Goal: Information Seeking & Learning: Learn about a topic

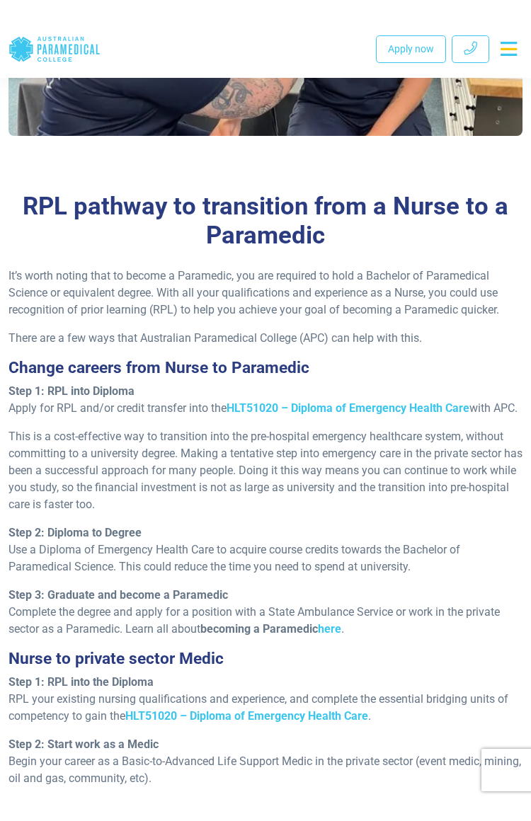
scroll to position [1253, 0]
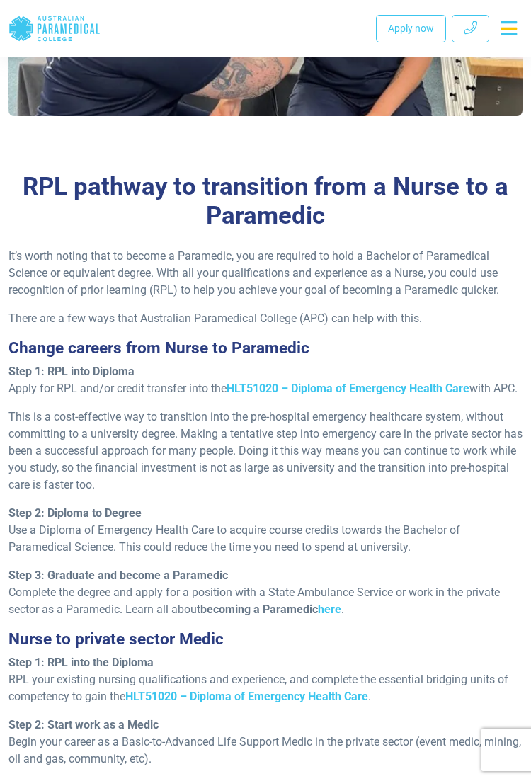
click at [500, 520] on div "It’s worth noting that to become a Paramedic, you are required to hold a Bachel…" at bounding box center [265, 581] width 531 height 666
click at [494, 494] on p "This is a cost-effective way to transition into the pre-hospital emergency heal…" at bounding box center [265, 451] width 514 height 85
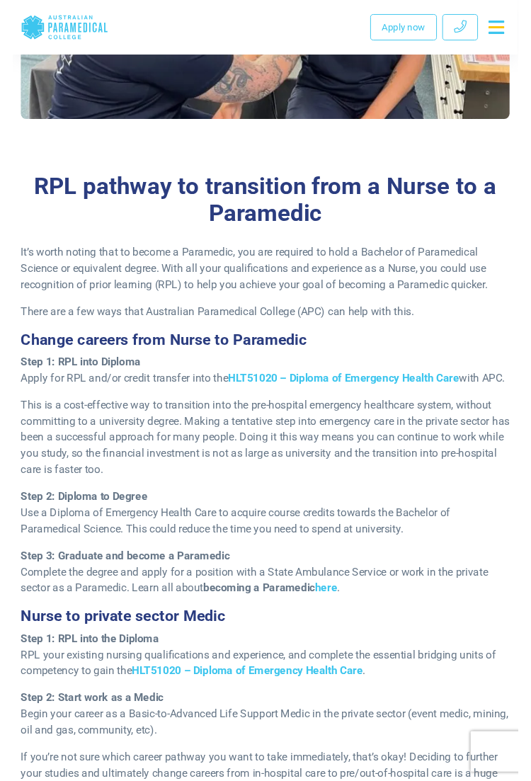
scroll to position [1243, 0]
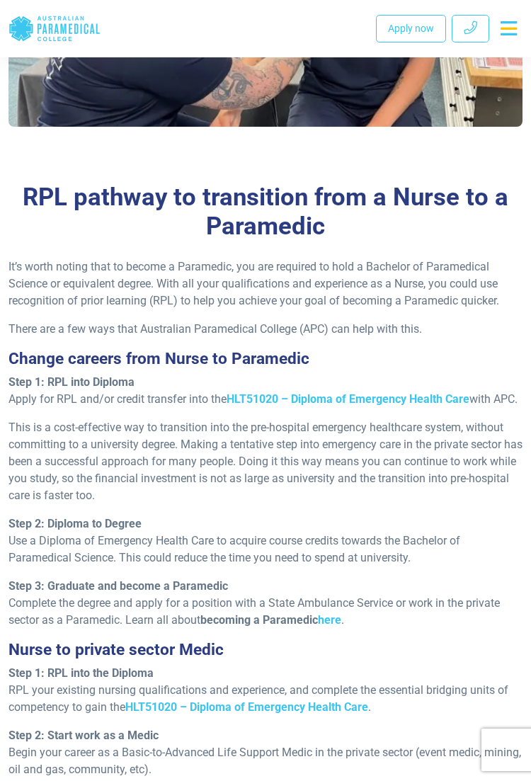
click at [390, 394] on strong "HLT51020 – Diploma of Emergency Health Care" at bounding box center [348, 398] width 243 height 13
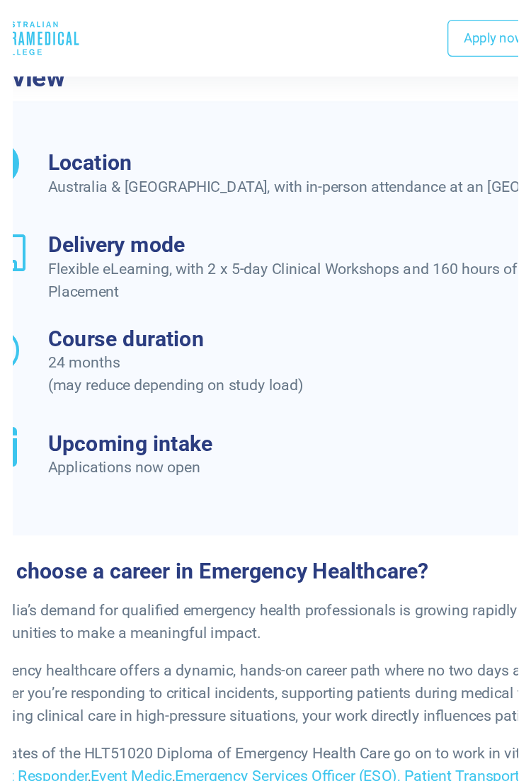
scroll to position [2172, 0]
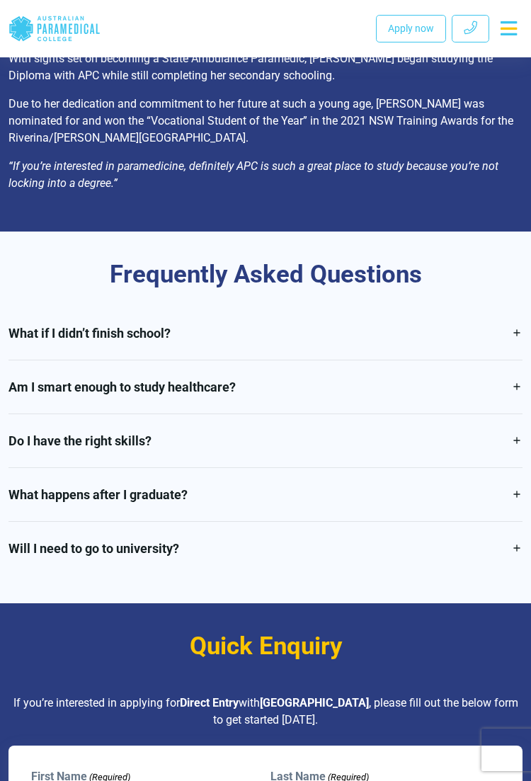
scroll to position [4440, 0]
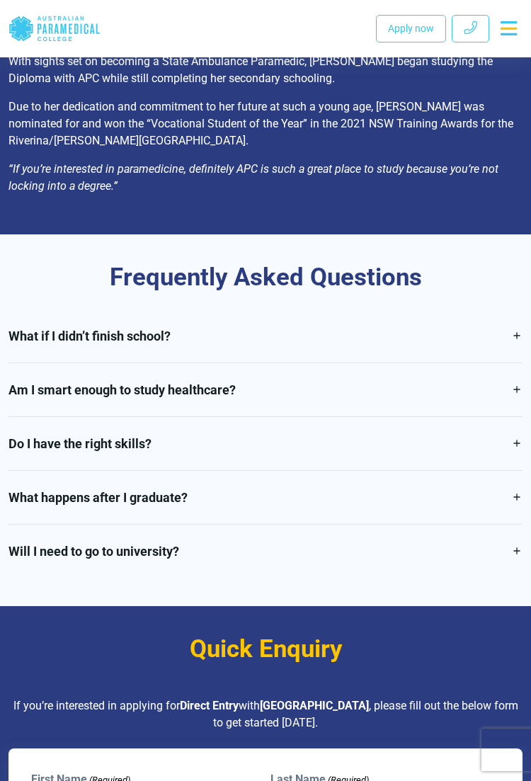
click at [501, 496] on link "What happens after I graduate?" at bounding box center [265, 497] width 514 height 53
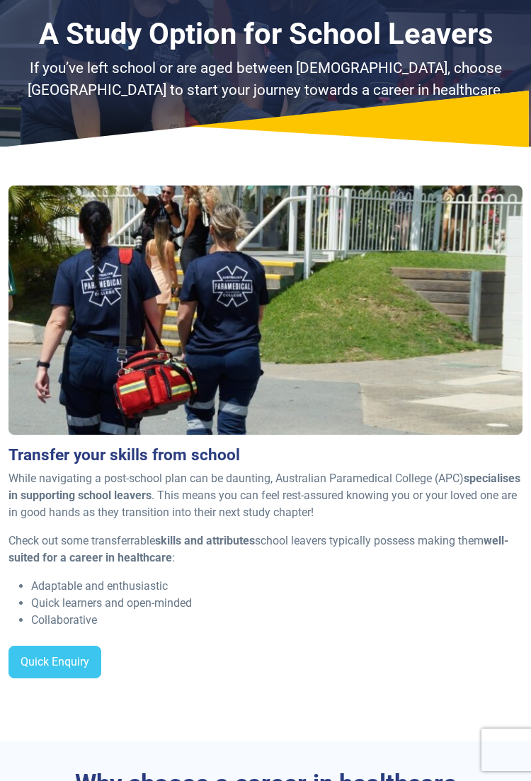
scroll to position [0, 0]
